Goal: Information Seeking & Learning: Find specific page/section

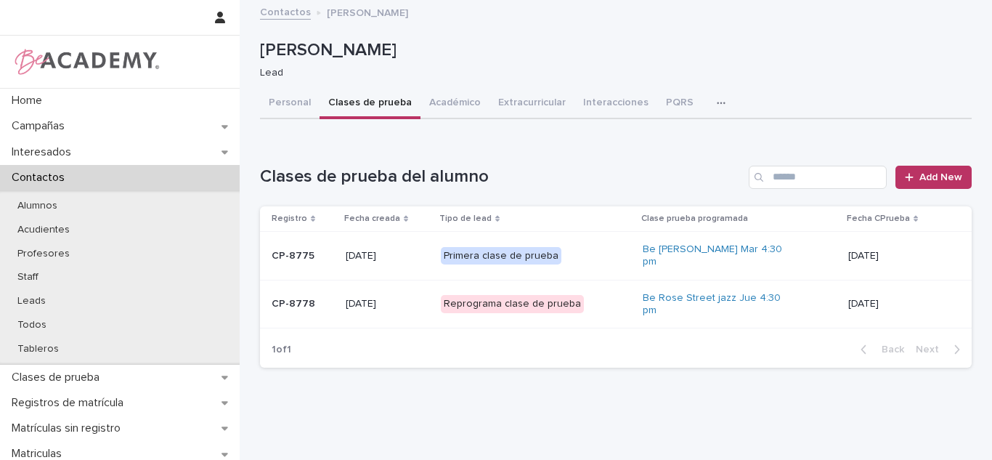
scroll to position [178, 0]
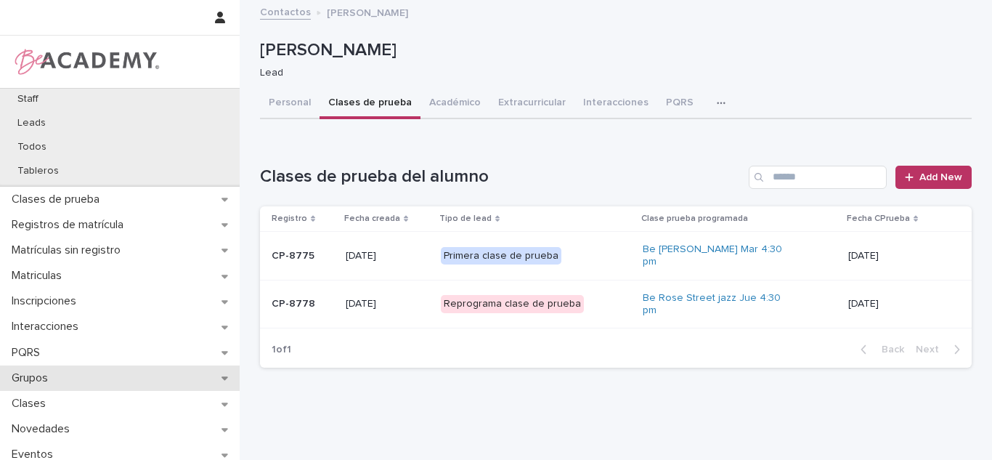
click at [44, 374] on p "Grupos" at bounding box center [33, 378] width 54 height 14
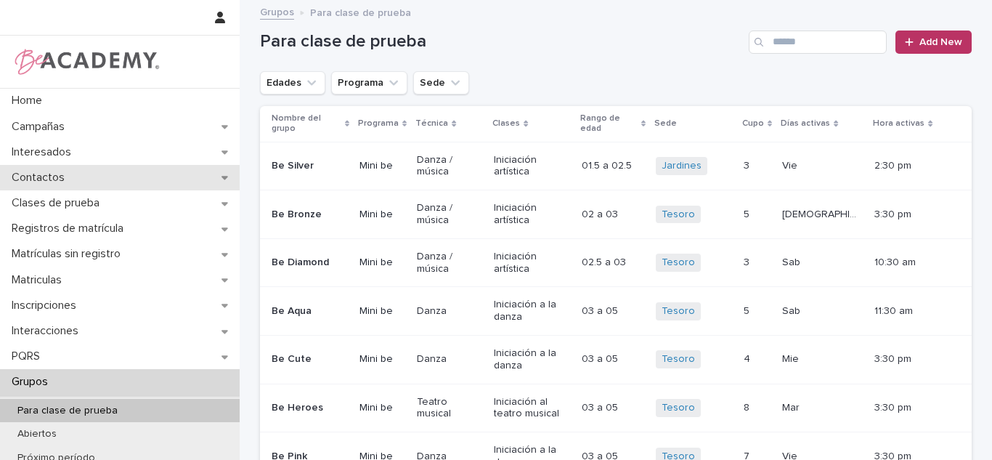
click at [61, 172] on p "Contactos" at bounding box center [41, 178] width 70 height 14
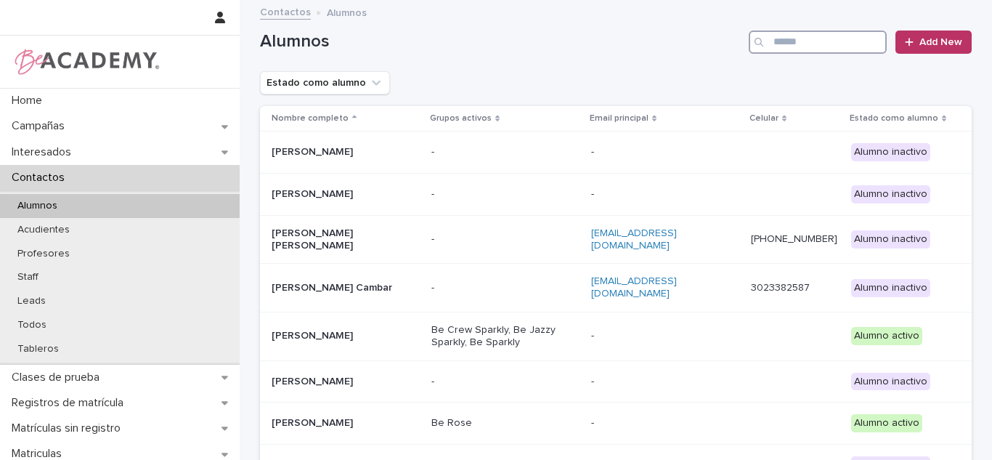
click at [788, 41] on input "Search" at bounding box center [817, 41] width 138 height 23
type input "*"
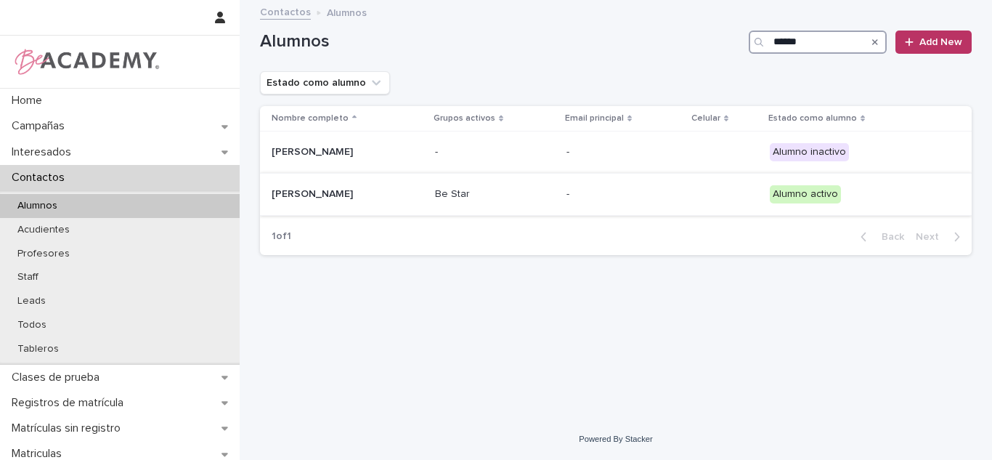
type input "******"
click at [466, 203] on div "Be Star" at bounding box center [495, 194] width 120 height 24
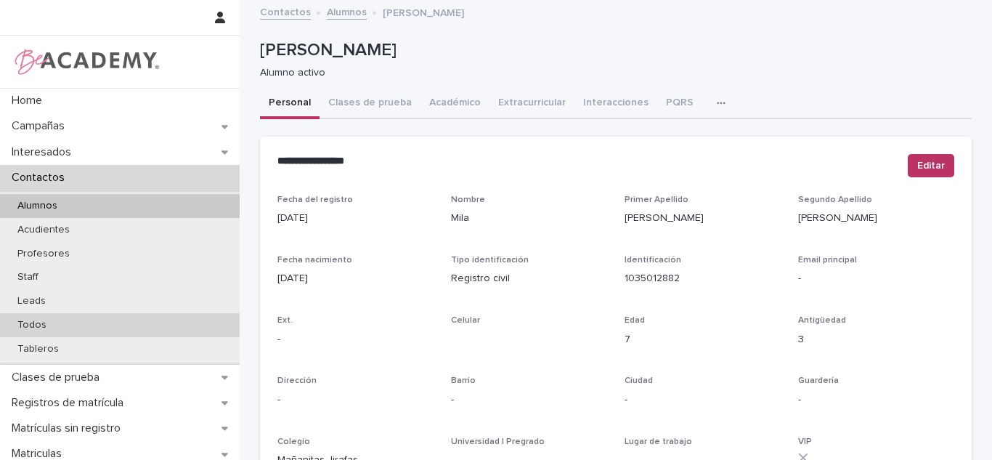
click at [57, 322] on div "Todos" at bounding box center [120, 325] width 240 height 24
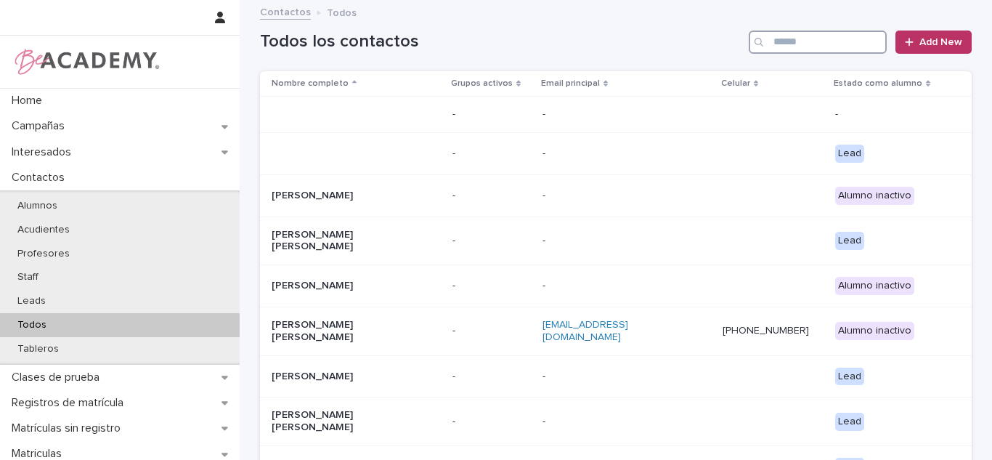
click at [802, 46] on input "Search" at bounding box center [817, 41] width 138 height 23
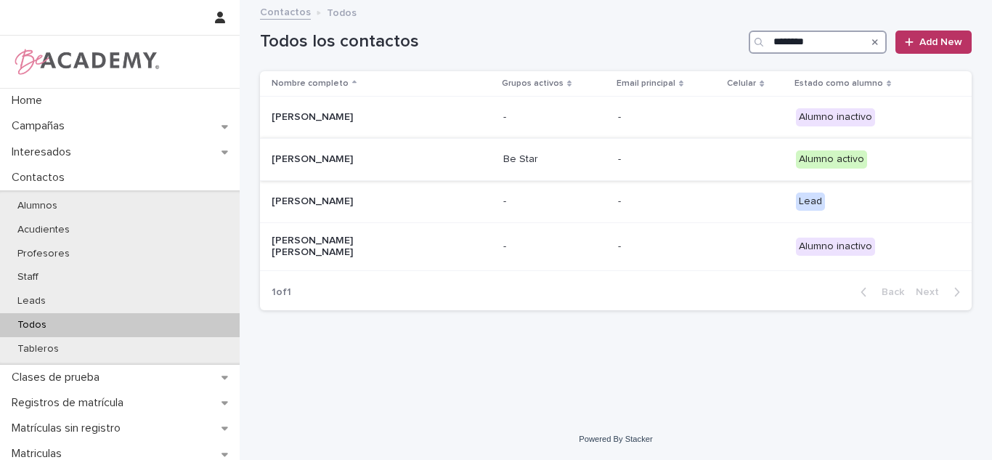
type input "********"
click at [383, 171] on div "Eloisa Lalinde Ramirez" at bounding box center [382, 159] width 220 height 24
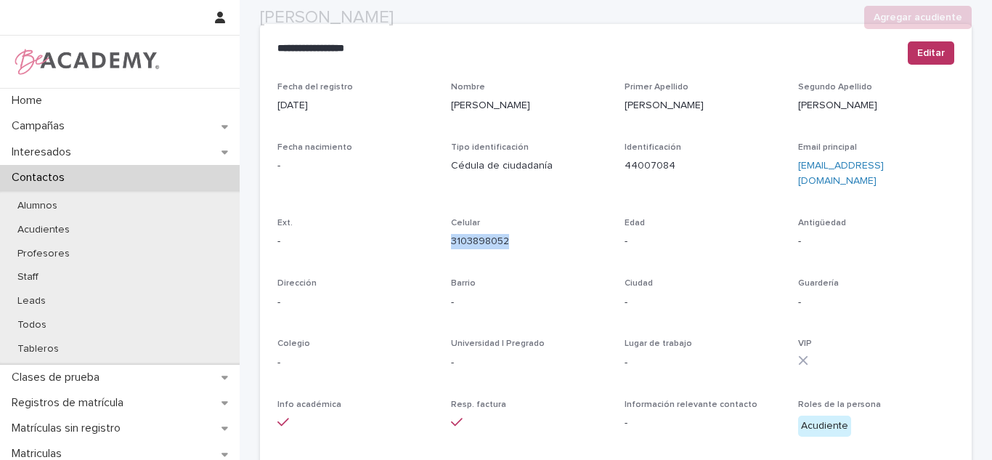
scroll to position [145, 0]
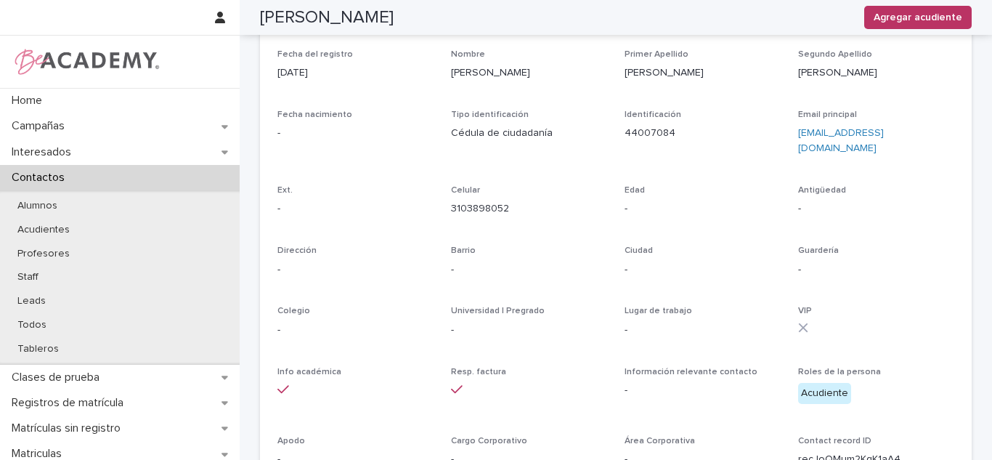
drag, startPoint x: 515, startPoint y: 97, endPoint x: 434, endPoint y: 121, distance: 84.1
click at [434, 121] on div "Fecha del registro 21/09/2022 Nombre Marcela Primer Apellido Escobar Segundo Ap…" at bounding box center [615, 263] width 677 height 429
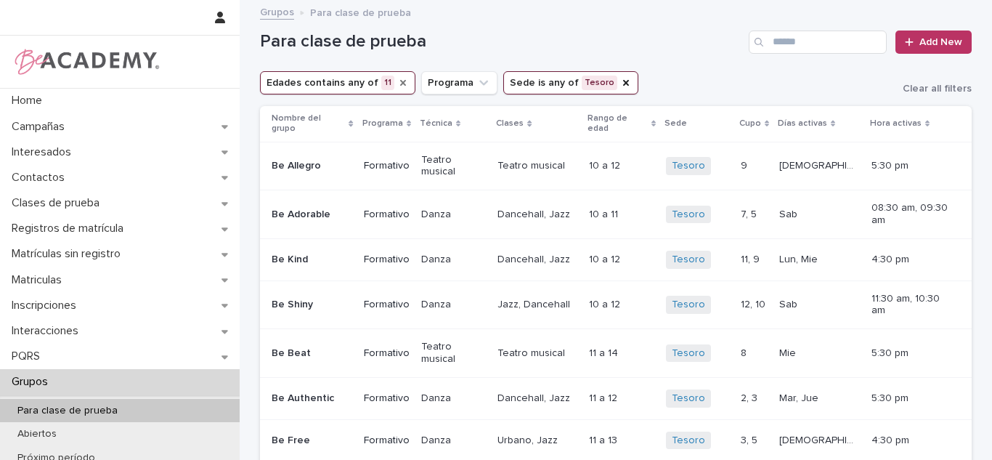
click at [400, 81] on icon "Edades" at bounding box center [403, 83] width 6 height 6
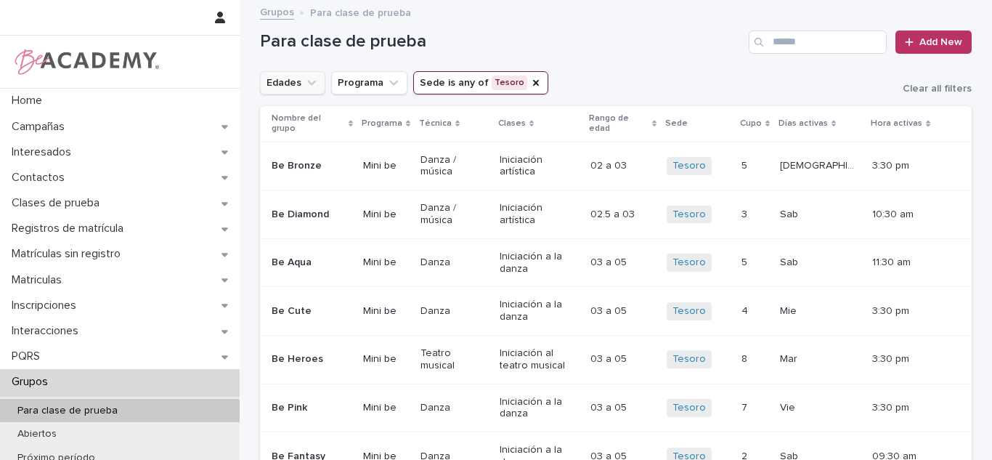
click at [295, 81] on button "Edades" at bounding box center [292, 82] width 65 height 23
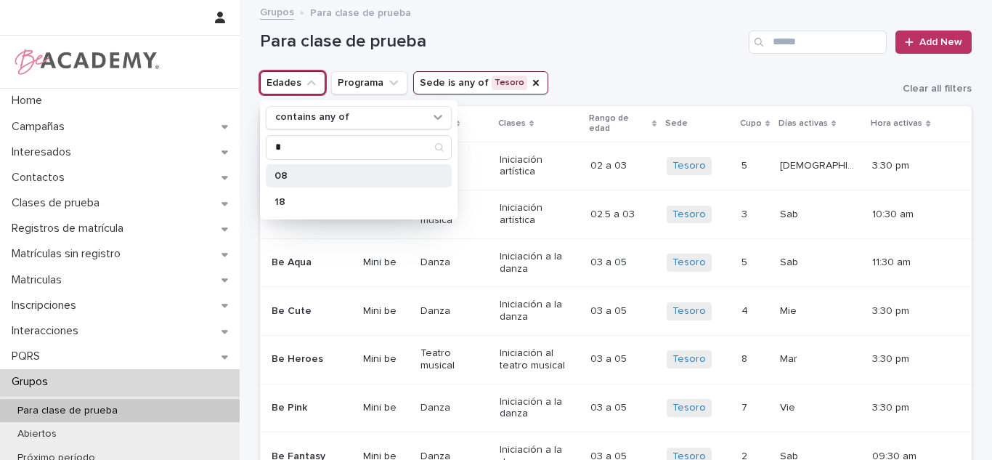
type input "*"
click at [311, 175] on p "08" at bounding box center [351, 176] width 154 height 10
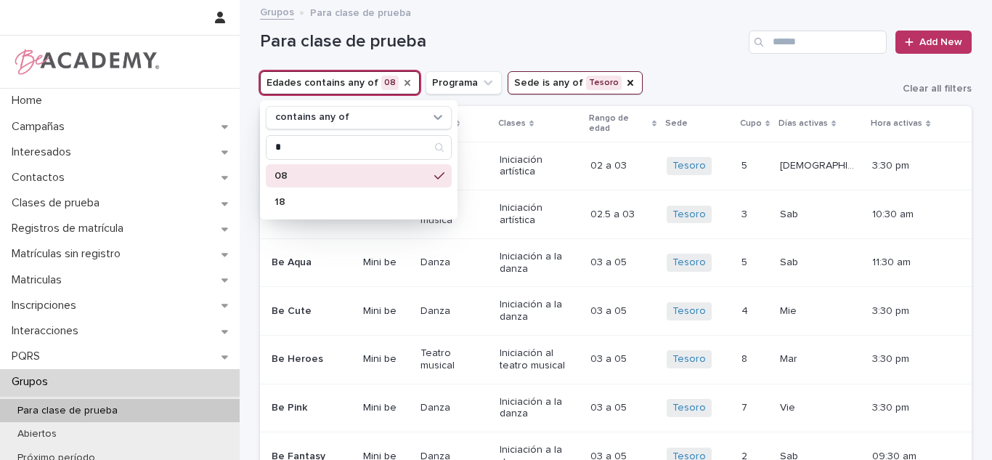
click at [600, 36] on h1 "Para clase de prueba" at bounding box center [501, 41] width 483 height 21
